Goal: Task Accomplishment & Management: Use online tool/utility

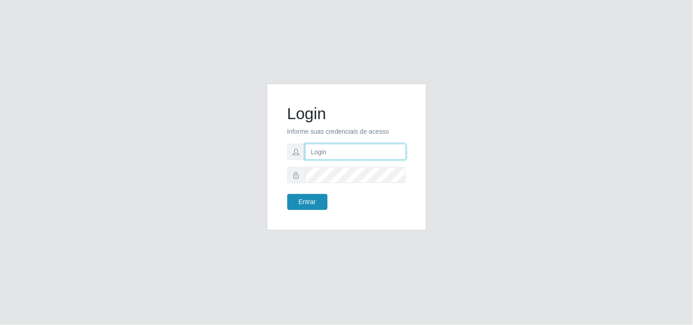
type input "[EMAIL_ADDRESS][DOMAIN_NAME]"
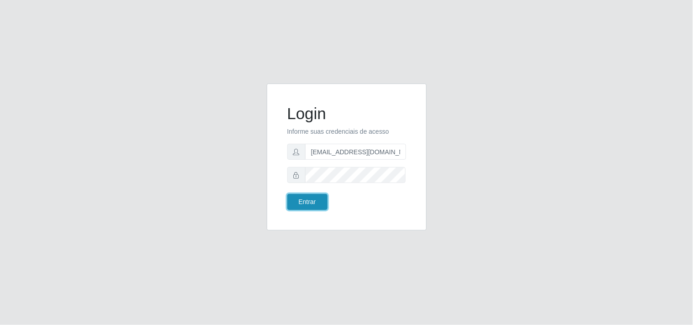
click at [303, 197] on button "Entrar" at bounding box center [308, 202] width 40 height 16
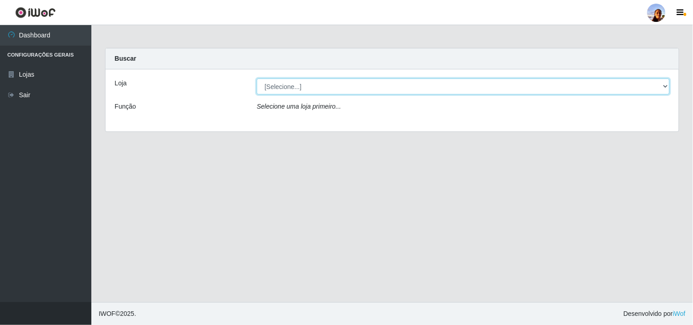
click at [666, 93] on select "[Selecione...] Supermercado [GEOGRAPHIC_DATA]" at bounding box center [463, 87] width 413 height 16
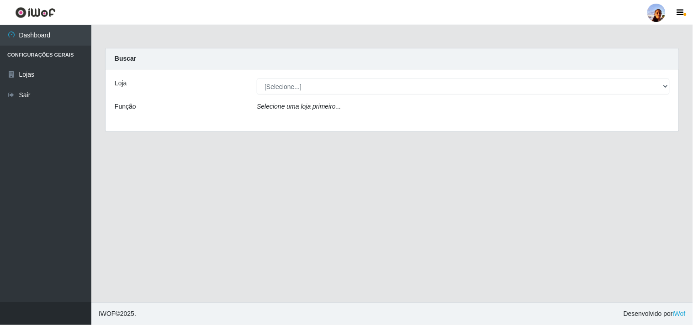
click at [662, 121] on div "Loja [Selecione...] Supermercado [GEOGRAPHIC_DATA] - Unidade Centro Função Sele…" at bounding box center [393, 100] width 574 height 62
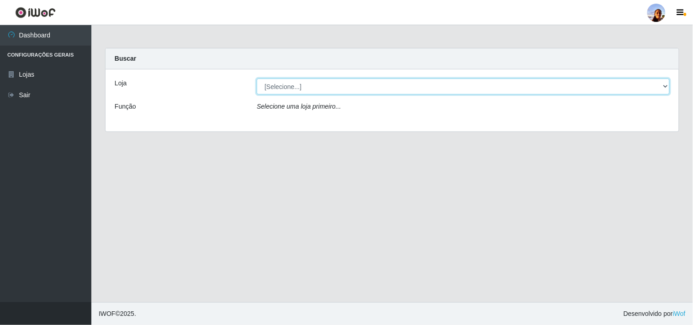
click at [657, 83] on select "[Selecione...] Supermercado [GEOGRAPHIC_DATA]" at bounding box center [463, 87] width 413 height 16
select select "166"
click at [257, 79] on select "[Selecione...] Supermercado [GEOGRAPHIC_DATA]" at bounding box center [463, 87] width 413 height 16
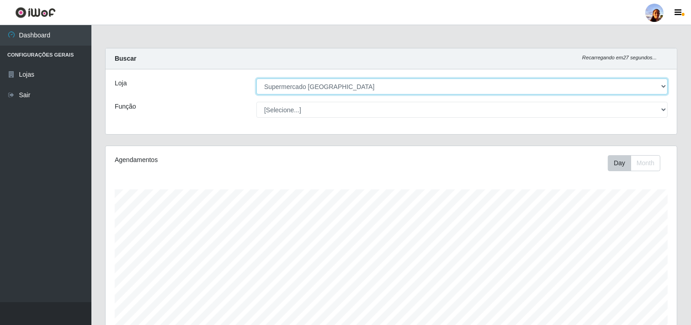
scroll to position [159, 0]
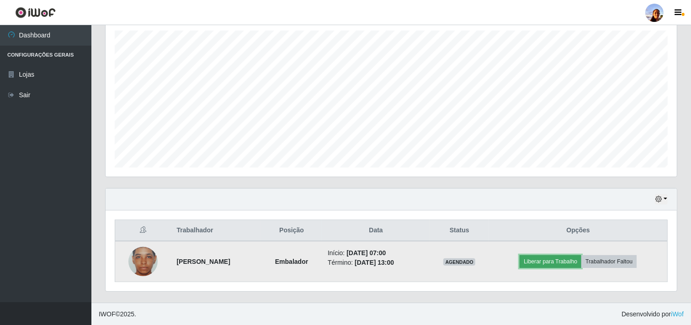
click at [545, 267] on button "Liberar para Trabalho" at bounding box center [551, 262] width 62 height 13
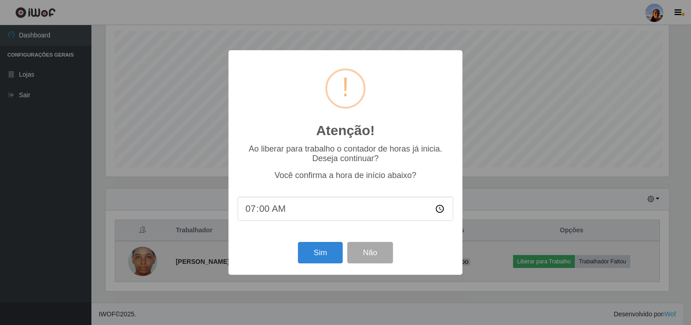
scroll to position [189, 565]
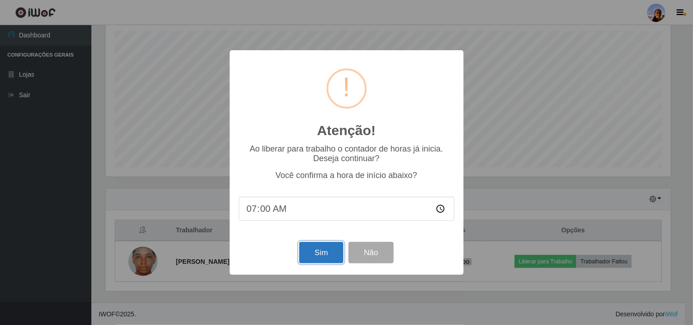
click at [337, 253] on button "Sim" at bounding box center [321, 252] width 44 height 21
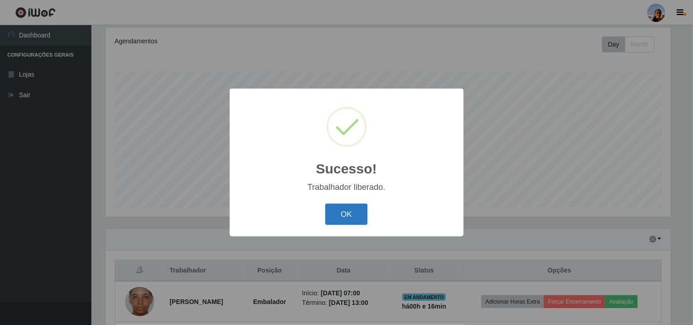
click at [348, 212] on button "OK" at bounding box center [346, 214] width 43 height 21
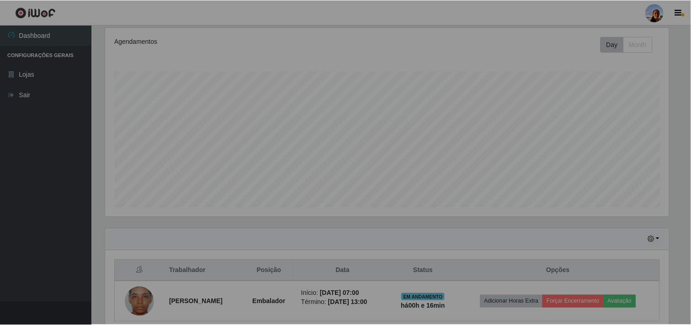
scroll to position [189, 571]
